Goal: Task Accomplishment & Management: Use online tool/utility

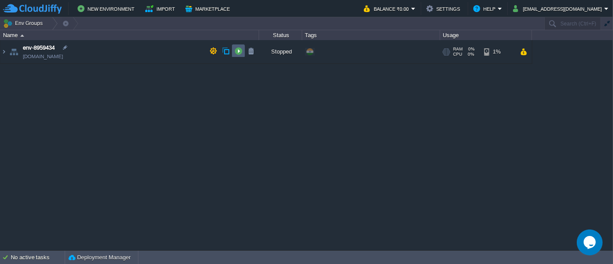
click at [233, 50] on td at bounding box center [238, 50] width 13 height 13
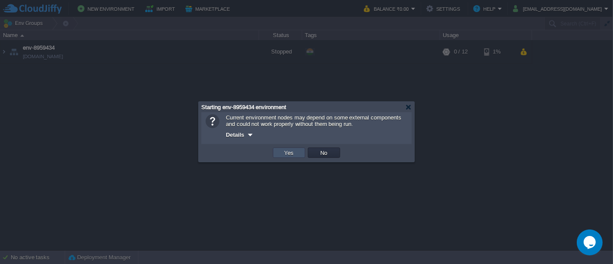
click at [291, 153] on button "Yes" at bounding box center [289, 153] width 15 height 8
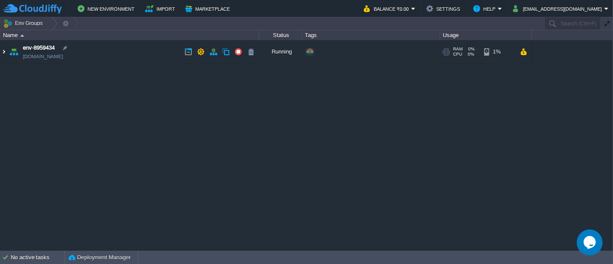
click at [4, 53] on img at bounding box center [3, 51] width 7 height 23
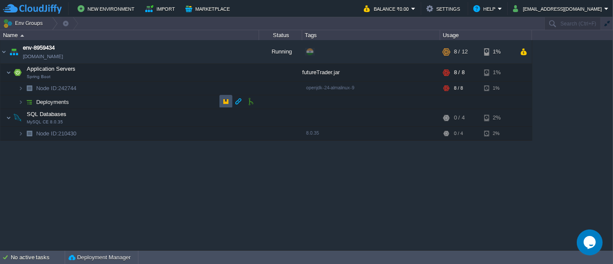
click at [224, 103] on button "button" at bounding box center [226, 101] width 8 height 8
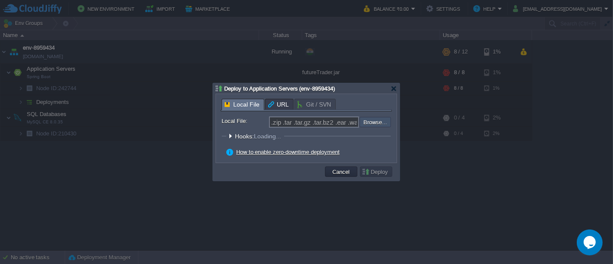
click at [382, 125] on input "file" at bounding box center [336, 122] width 109 height 10
type input "C:\fakepath\futureTrader.jar"
type input "futureTrader.jar"
click at [394, 89] on div at bounding box center [394, 88] width 6 height 6
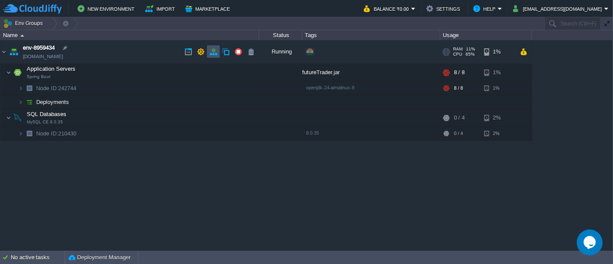
click at [210, 53] on button "button" at bounding box center [214, 52] width 8 height 8
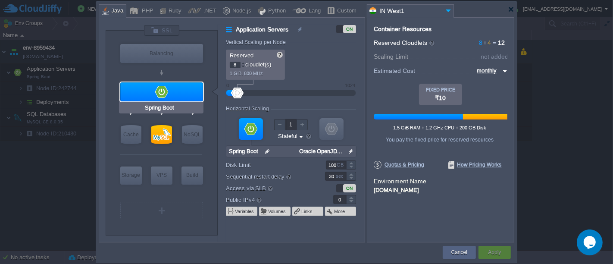
click at [182, 95] on div at bounding box center [161, 91] width 83 height 19
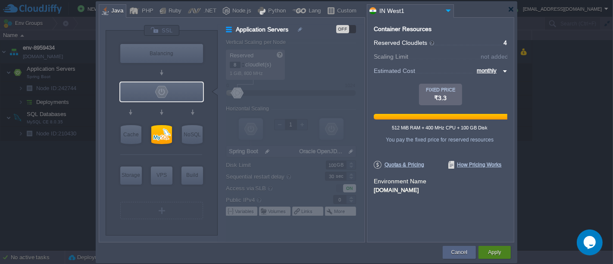
click at [485, 251] on div "Apply" at bounding box center [494, 252] width 19 height 13
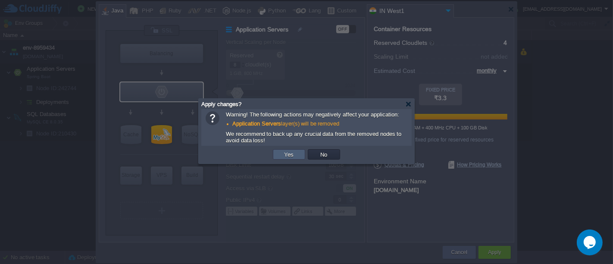
click at [298, 159] on td "Yes" at bounding box center [289, 154] width 32 height 10
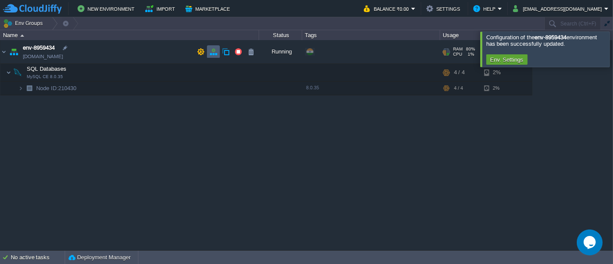
click at [213, 48] on button "button" at bounding box center [214, 52] width 8 height 8
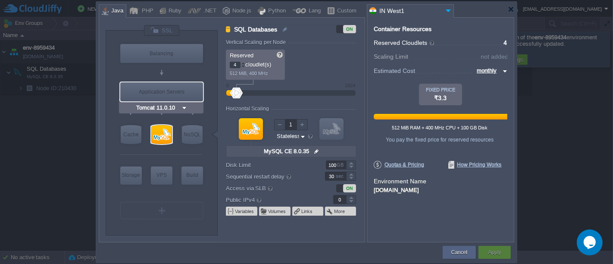
click at [187, 107] on img at bounding box center [184, 107] width 6 height 9
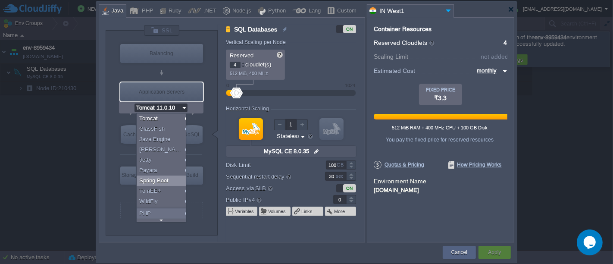
click at [163, 180] on div "Spring Boot" at bounding box center [163, 181] width 52 height 10
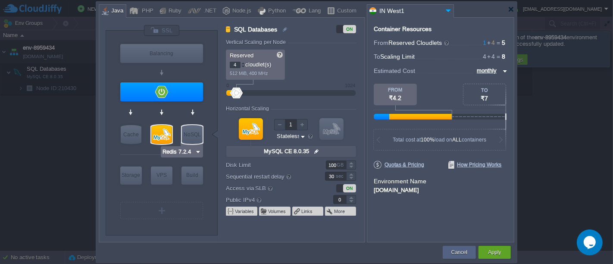
type input "Spring Boot"
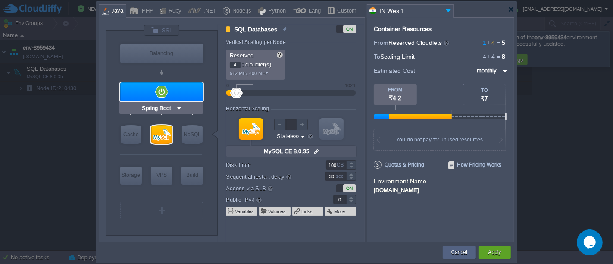
click at [202, 90] on div at bounding box center [161, 91] width 83 height 19
type input "Application Servers"
type input "1"
type input "Spring Boot"
type input "Oracle OpenJD..."
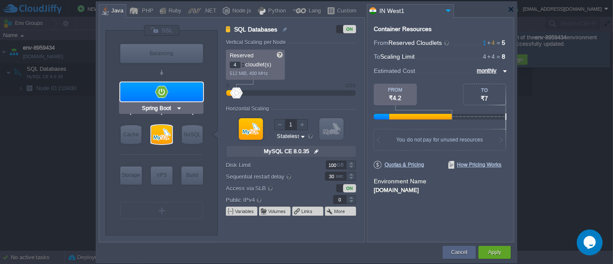
type input "Stateful"
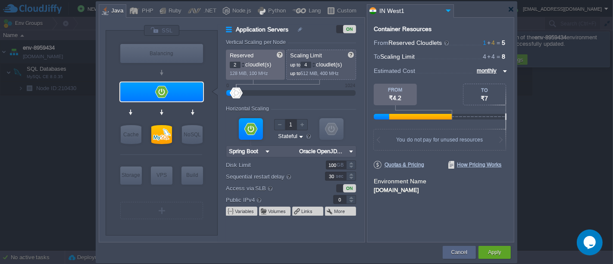
click at [242, 64] on div at bounding box center [243, 63] width 4 height 3
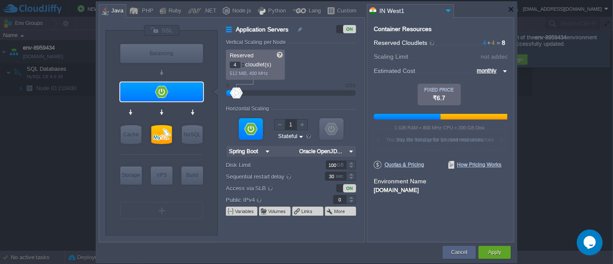
click at [242, 64] on div at bounding box center [243, 63] width 4 height 3
type input "6"
click at [242, 64] on div at bounding box center [243, 63] width 4 height 3
click at [498, 257] on div "Apply" at bounding box center [494, 252] width 19 height 13
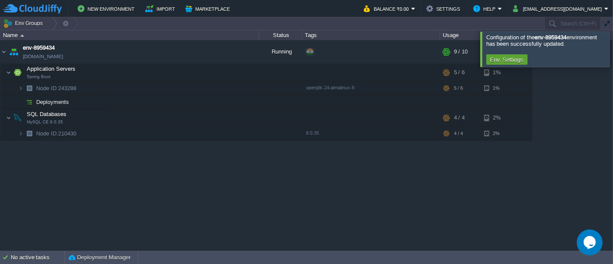
click at [613, 48] on div at bounding box center [624, 48] width 0 height 35
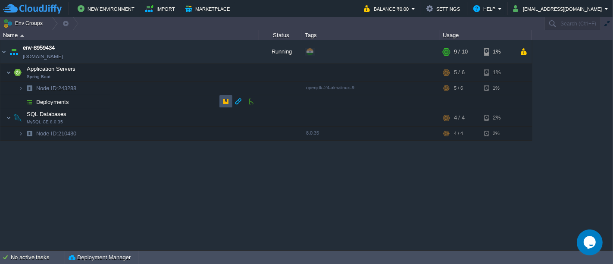
click at [224, 102] on button "button" at bounding box center [226, 101] width 8 height 8
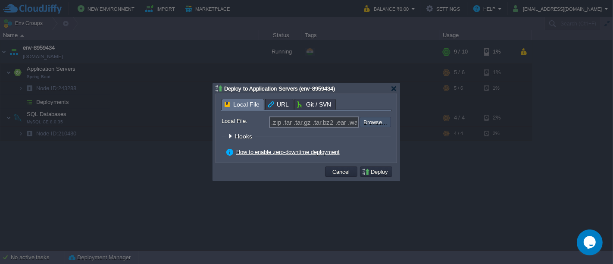
click at [372, 124] on input "file" at bounding box center [336, 122] width 109 height 10
type input "C:\fakepath\futureTrader.jar"
type input "futureTrader.jar"
click at [375, 175] on button "Deploy" at bounding box center [376, 172] width 29 height 8
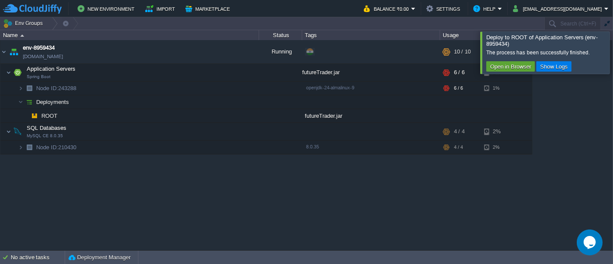
click at [613, 53] on div at bounding box center [624, 52] width 0 height 42
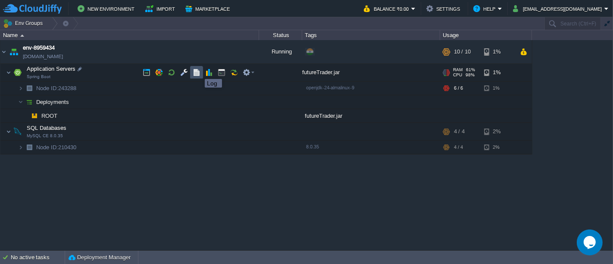
click at [198, 71] on button "button" at bounding box center [197, 73] width 8 height 8
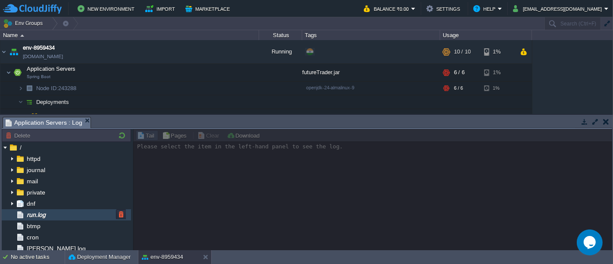
click at [60, 214] on div "run.log" at bounding box center [66, 214] width 129 height 11
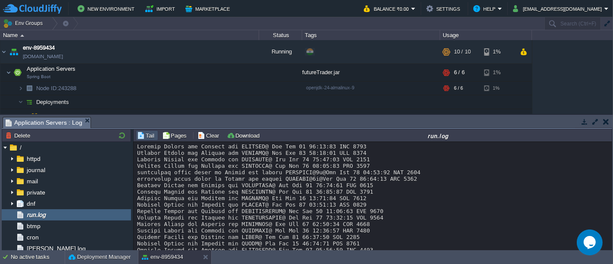
click at [606, 122] on button "button" at bounding box center [606, 122] width 6 height 8
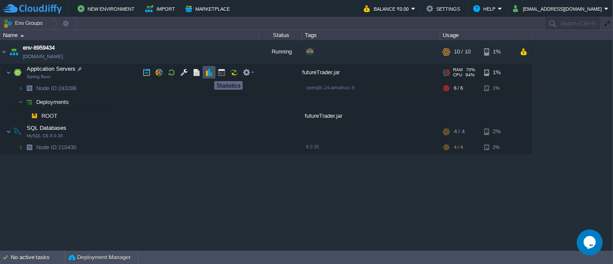
click at [208, 73] on button "button" at bounding box center [209, 73] width 8 height 8
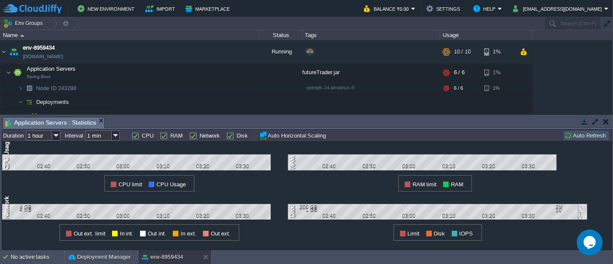
click at [589, 133] on button "Auto Refresh" at bounding box center [586, 136] width 44 height 8
click at [574, 138] on button "Auto Refresh" at bounding box center [586, 136] width 44 height 8
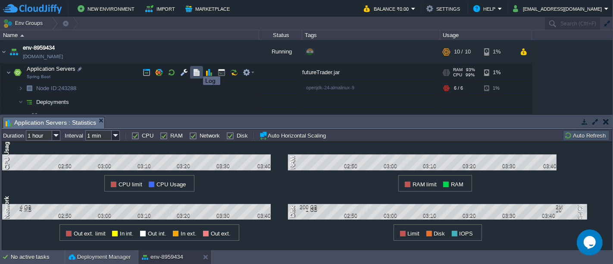
click at [197, 69] on button "button" at bounding box center [197, 73] width 8 height 8
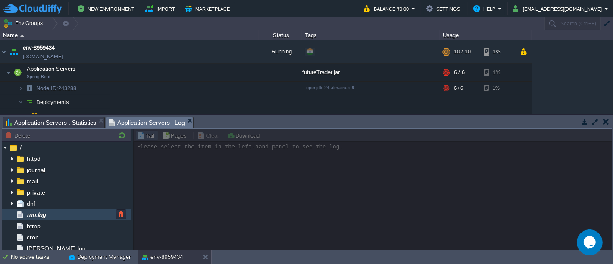
click at [47, 213] on span "run.log" at bounding box center [36, 215] width 22 height 8
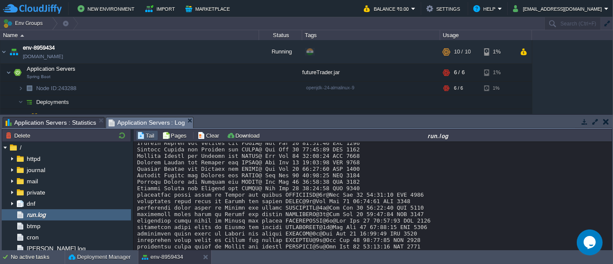
scroll to position [6299, 0]
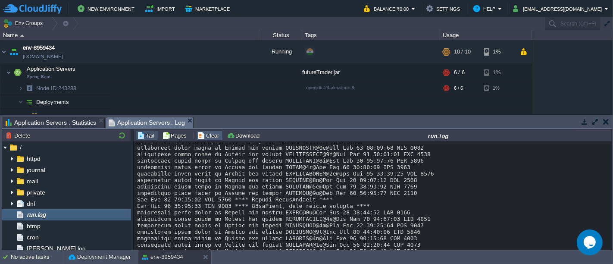
click at [204, 138] on button "Clear" at bounding box center [210, 136] width 24 height 8
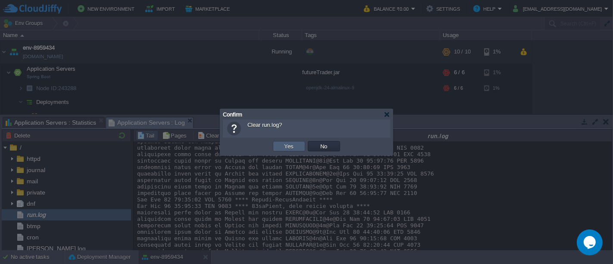
click at [276, 144] on td "Yes" at bounding box center [289, 146] width 32 height 10
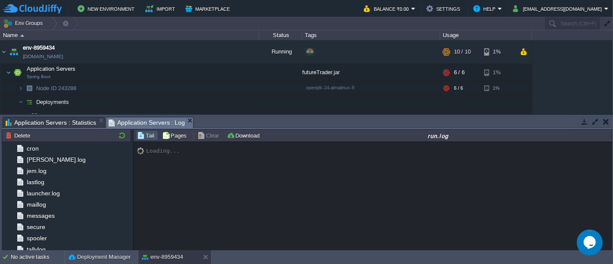
scroll to position [104, 0]
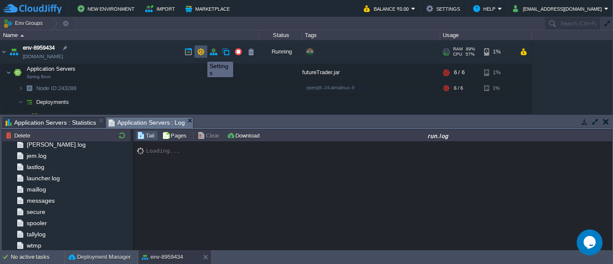
click at [201, 54] on button "button" at bounding box center [201, 52] width 8 height 8
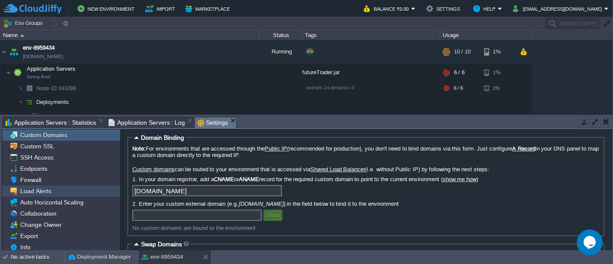
click at [44, 193] on span "Load Alerts" at bounding box center [36, 191] width 34 height 8
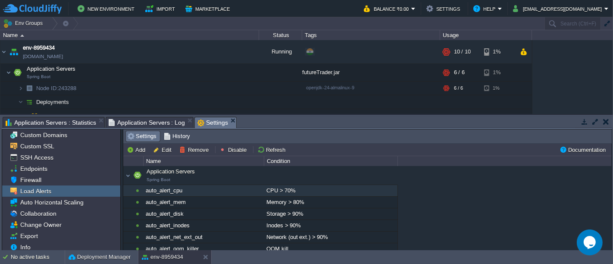
click at [285, 188] on div "CPU > 70%" at bounding box center [330, 190] width 133 height 11
click at [241, 152] on button "Disable" at bounding box center [235, 150] width 30 height 8
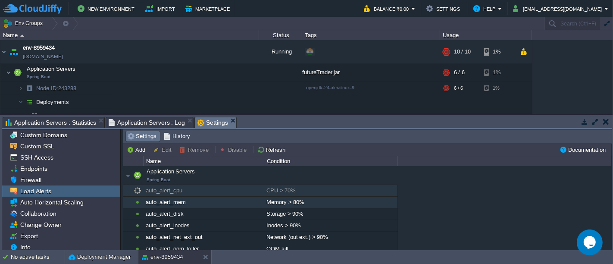
click at [270, 197] on div "Memory > 80%" at bounding box center [330, 202] width 133 height 11
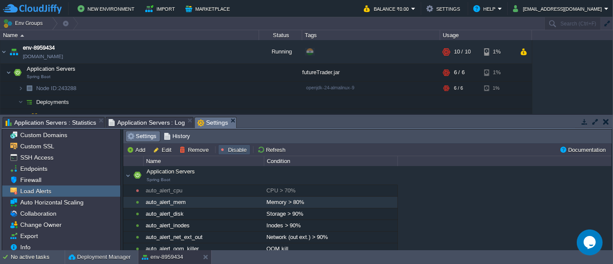
click at [237, 146] on button "Disable" at bounding box center [235, 150] width 30 height 8
click at [579, 120] on td at bounding box center [584, 121] width 11 height 10
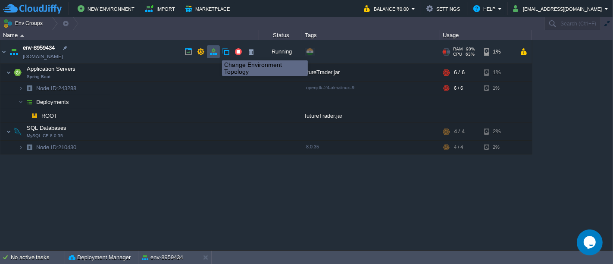
click at [216, 53] on button "button" at bounding box center [214, 52] width 8 height 8
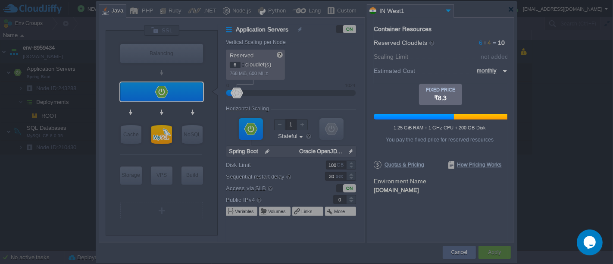
click at [380, 135] on body "New Environment Import Marketplace Bonus ₹0.00 Upgrade Account Balance ₹0.00 Se…" at bounding box center [306, 132] width 613 height 264
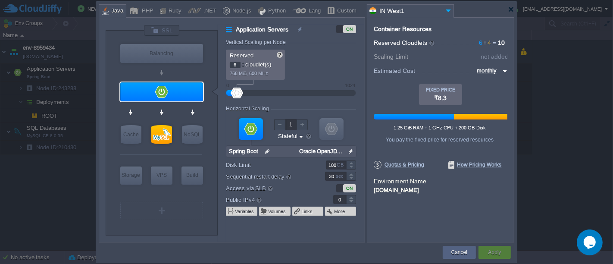
type input "7"
click at [242, 62] on div at bounding box center [243, 63] width 4 height 3
type input "8"
click at [242, 62] on div at bounding box center [243, 63] width 4 height 3
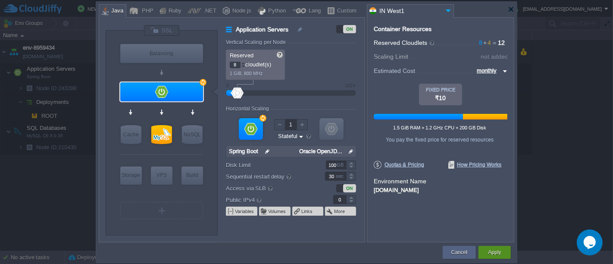
click at [494, 251] on button "Apply" at bounding box center [494, 252] width 13 height 9
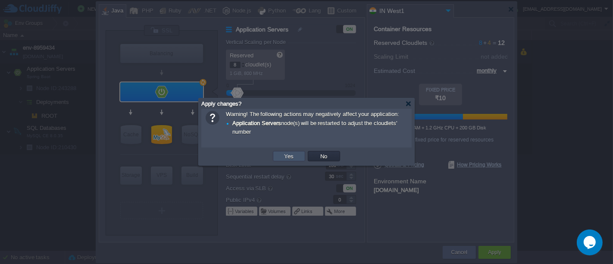
click at [287, 154] on button "Yes" at bounding box center [289, 156] width 15 height 8
